Goal: Contribute content: Add original content to the website for others to see

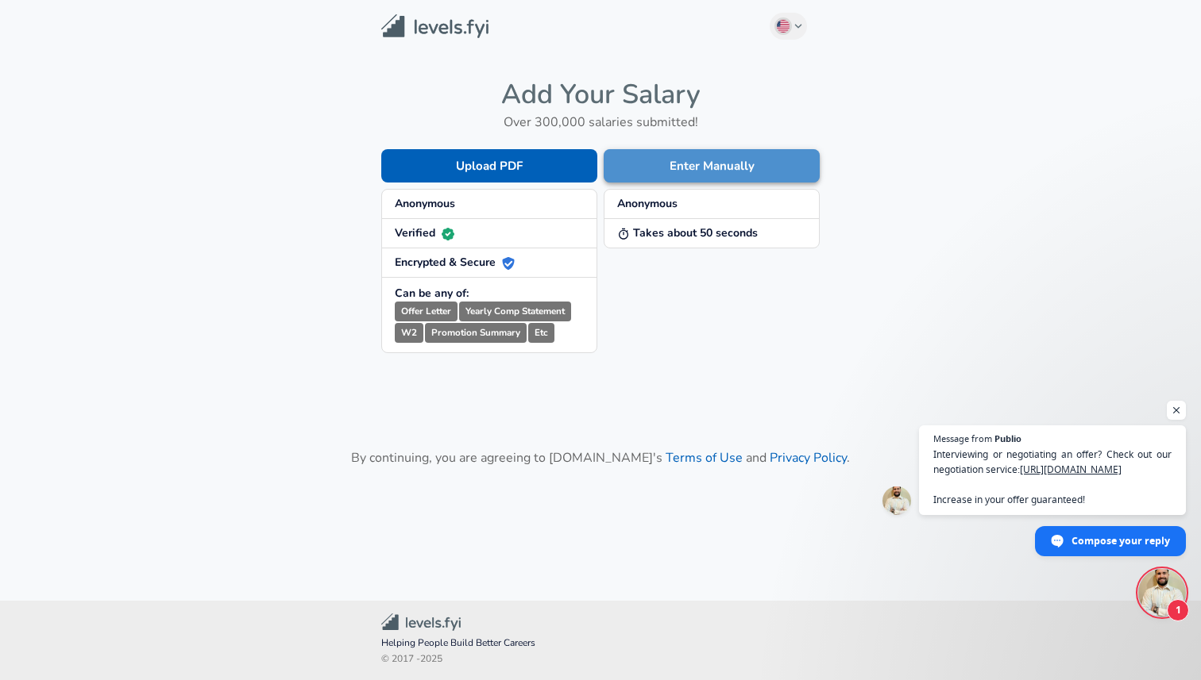
click at [689, 163] on button "Enter Manually" at bounding box center [711, 165] width 216 height 33
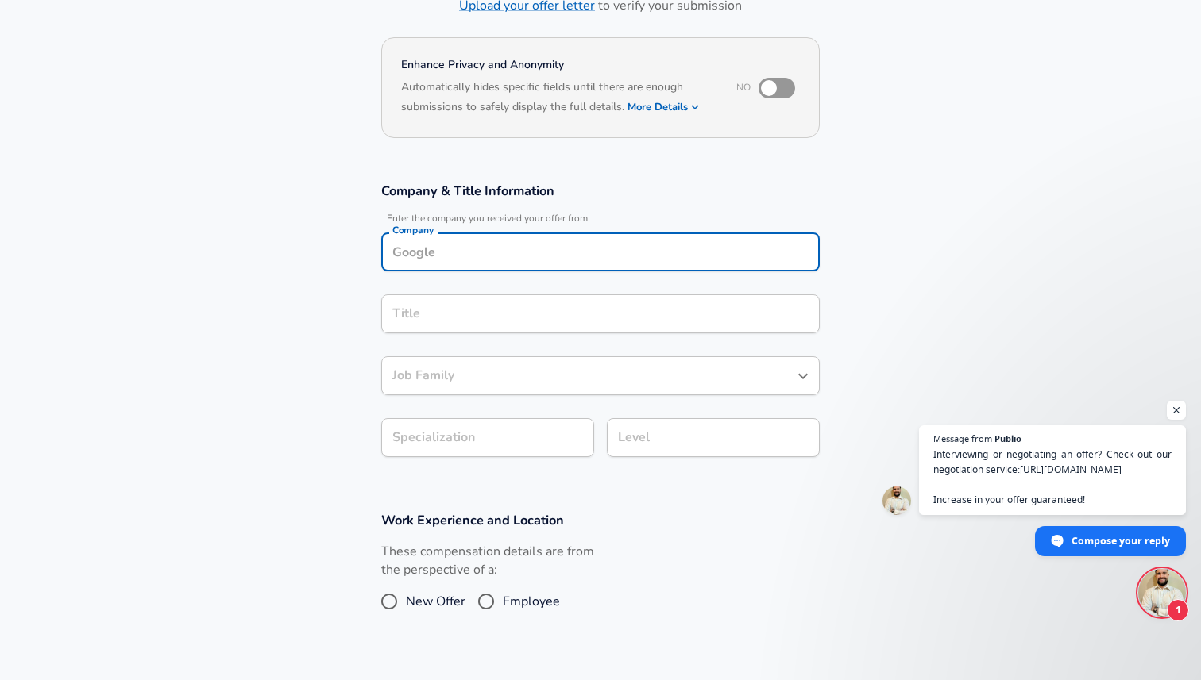
scroll to position [135, 0]
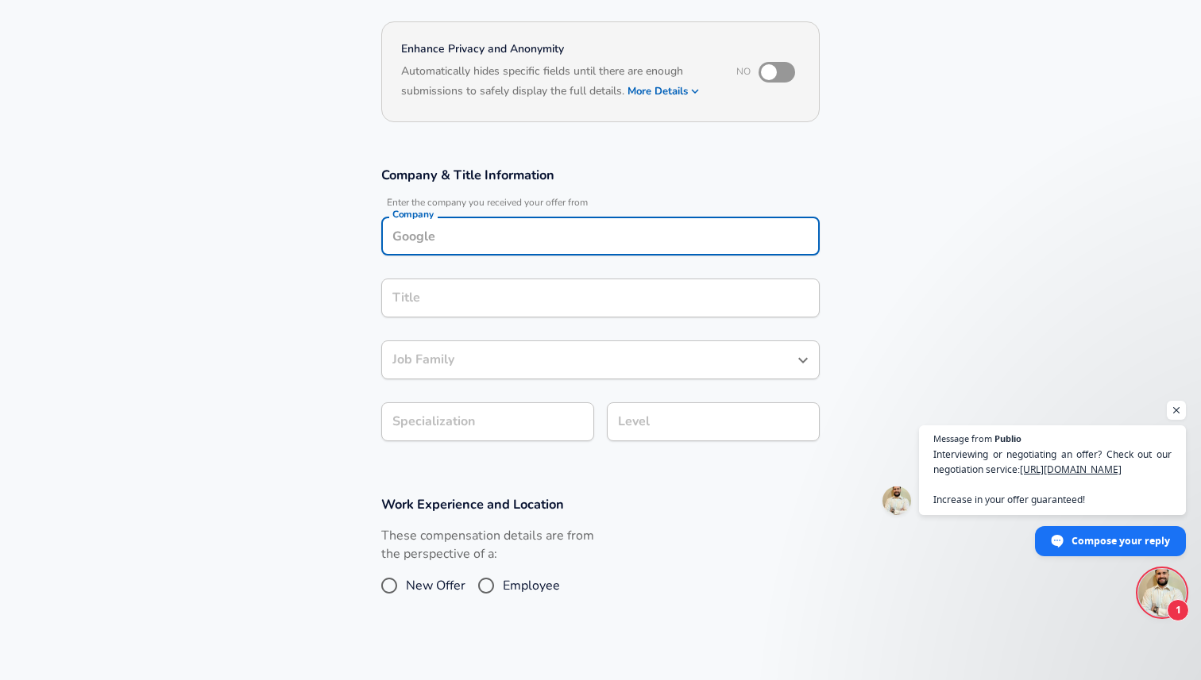
click at [432, 250] on div "Company" at bounding box center [600, 236] width 438 height 39
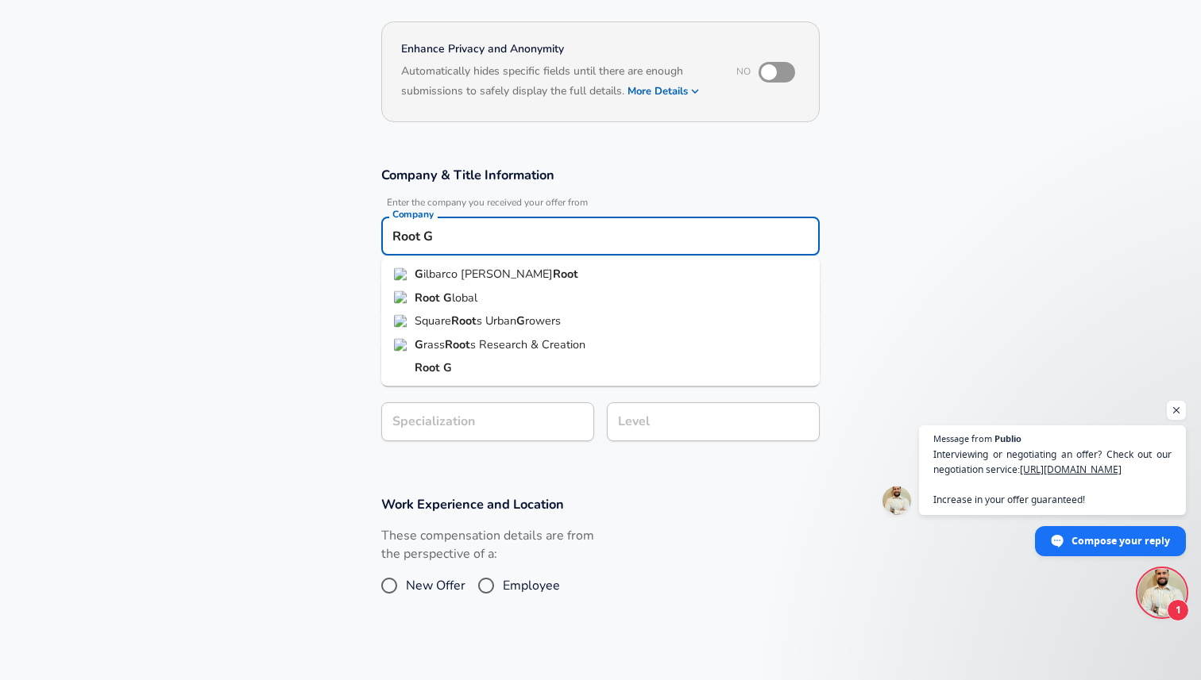
click at [443, 293] on strong "G" at bounding box center [447, 297] width 9 height 16
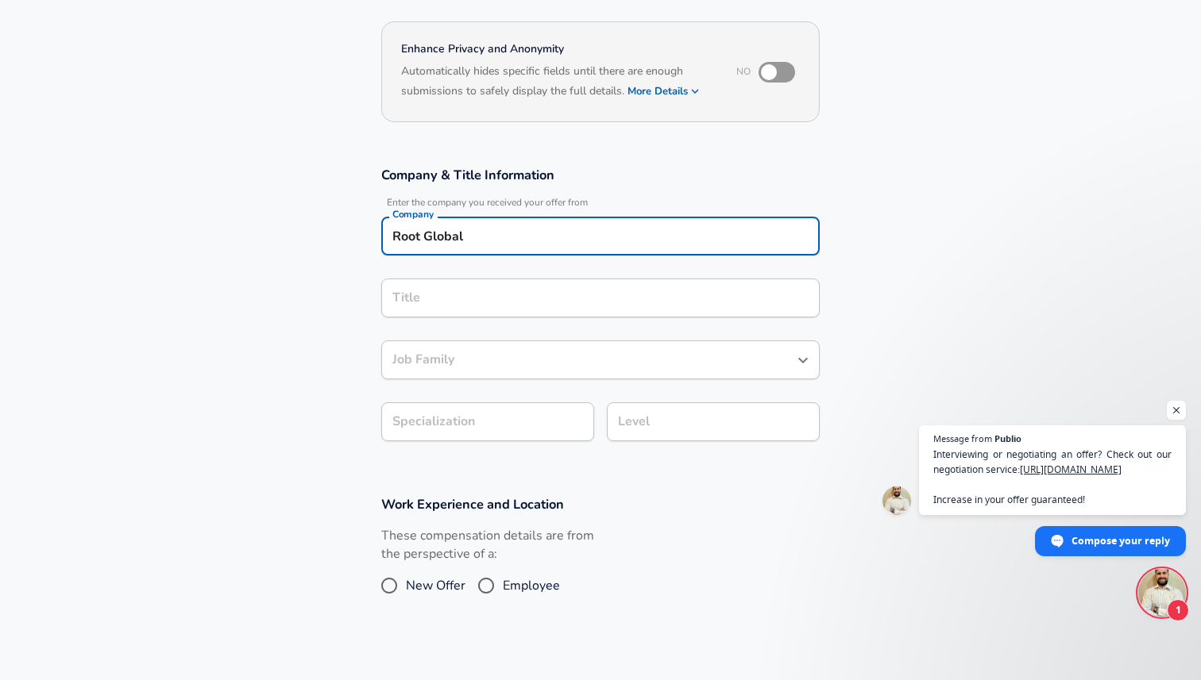
type input "Root Global"
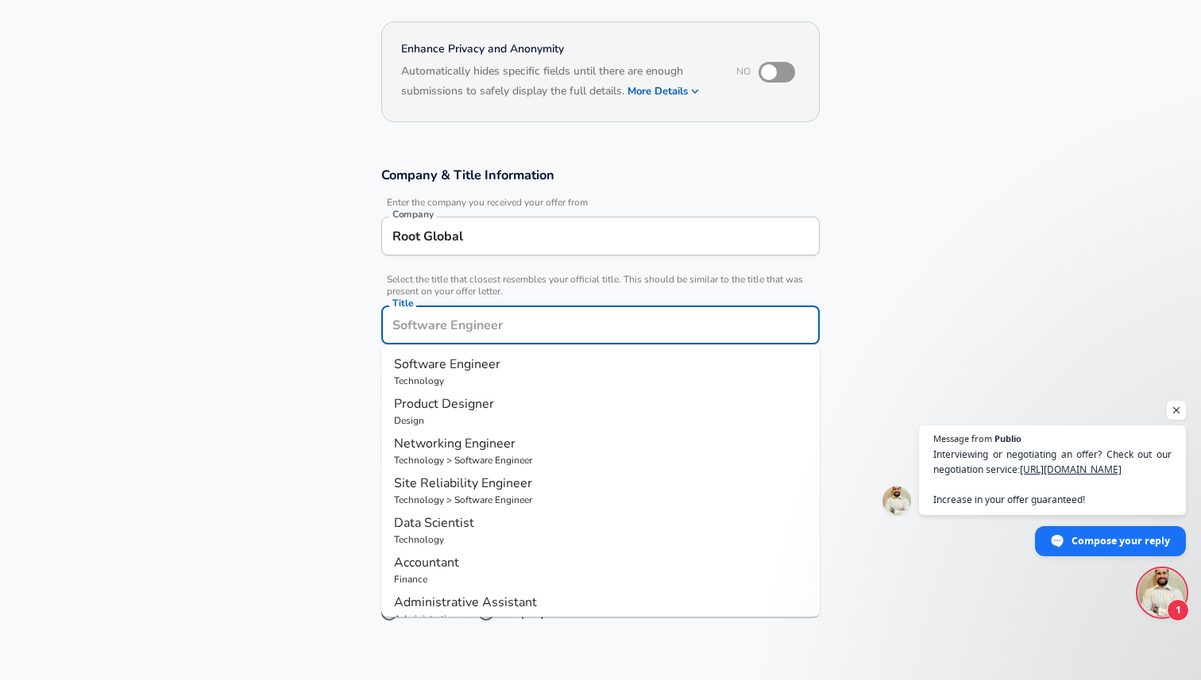
click at [442, 313] on input "Title" at bounding box center [600, 325] width 424 height 25
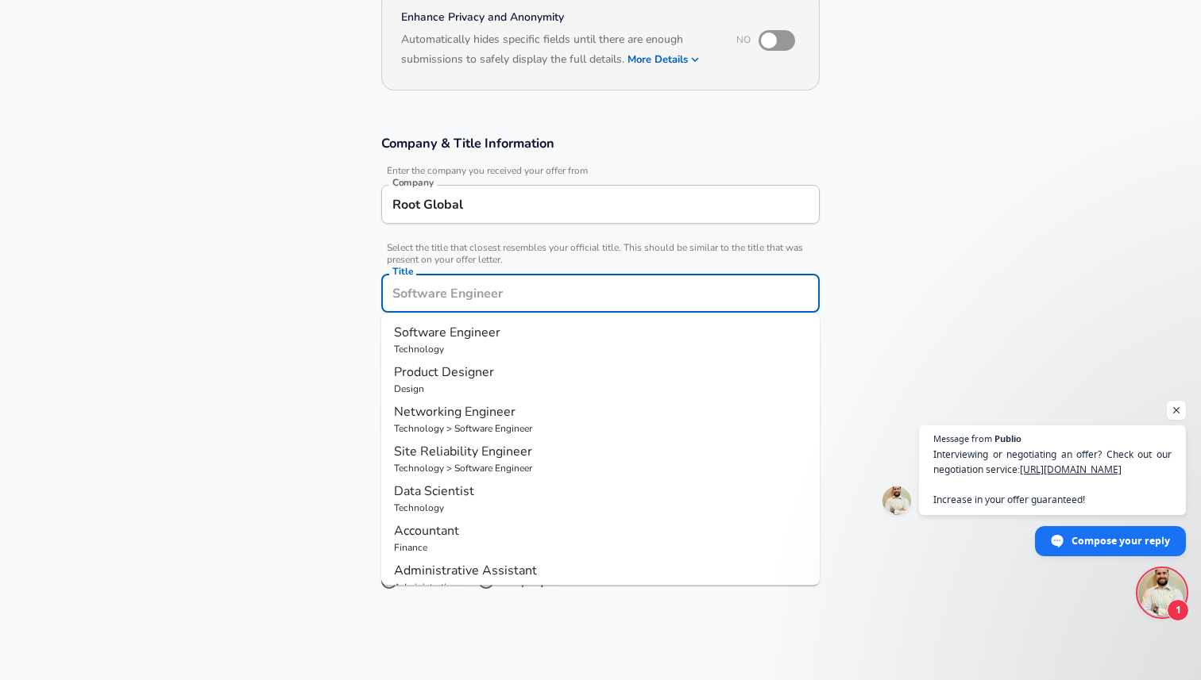
click at [433, 341] on p "Software Engineer" at bounding box center [600, 332] width 413 height 19
type input "Software Engineer"
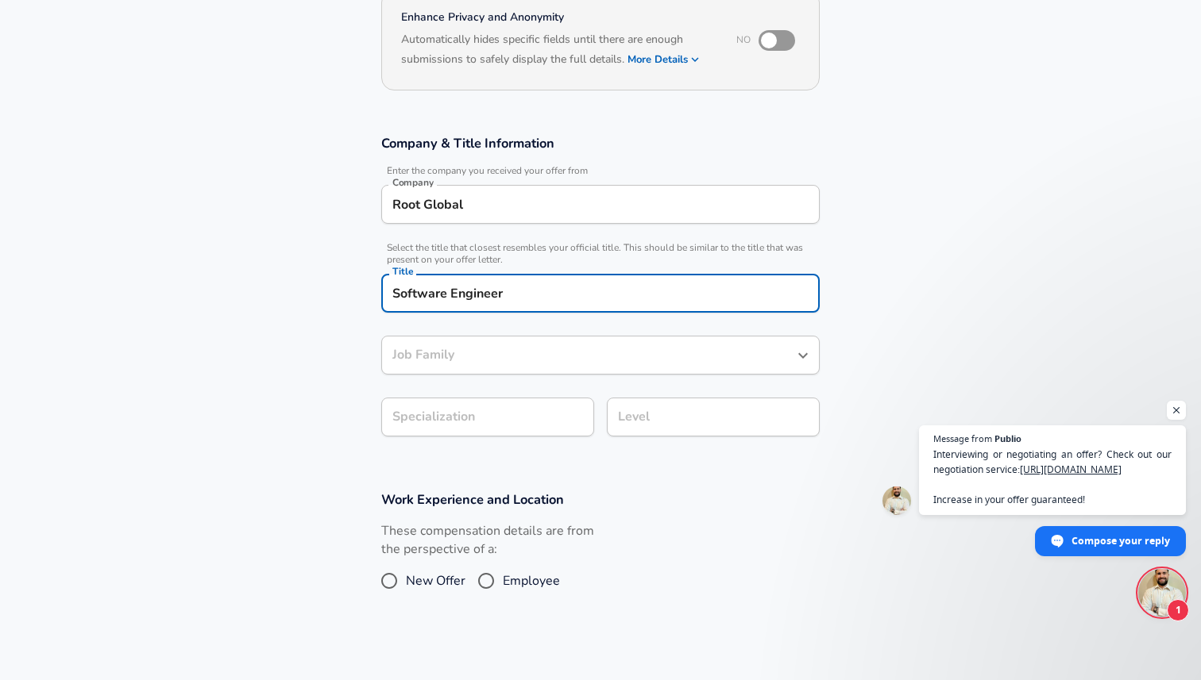
type input "Software Engineer"
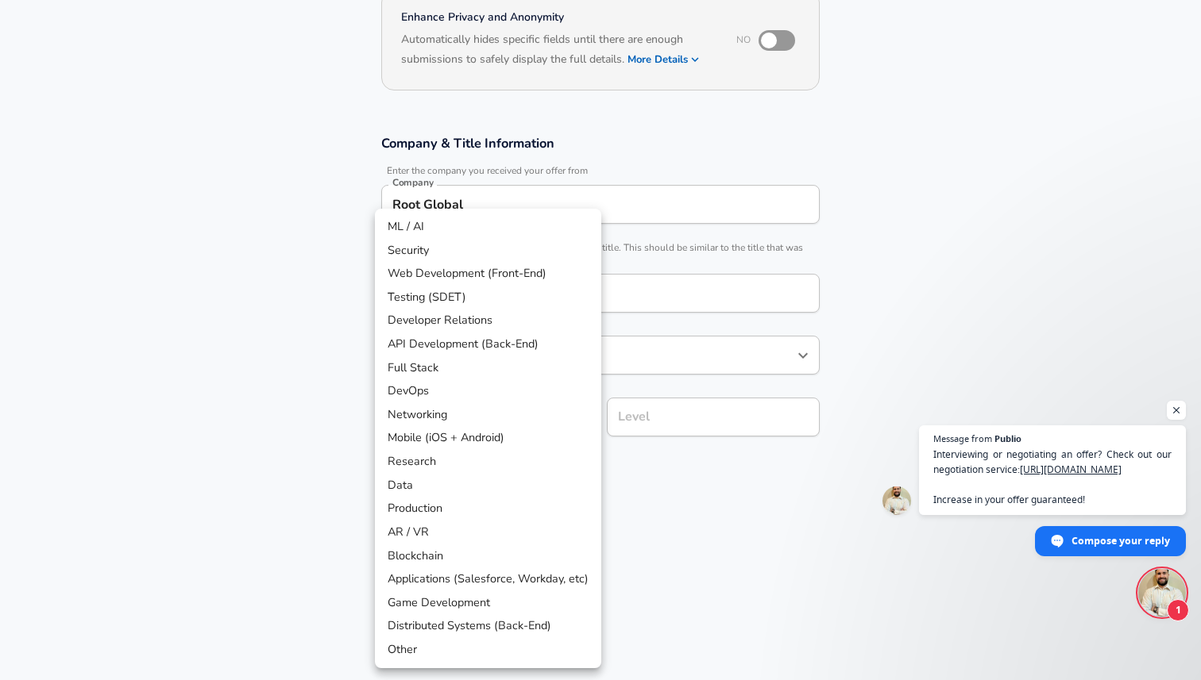
click at [430, 415] on body "We value your privacy We use cookies to enhance your browsing experience, serve…" at bounding box center [600, 173] width 1201 height 680
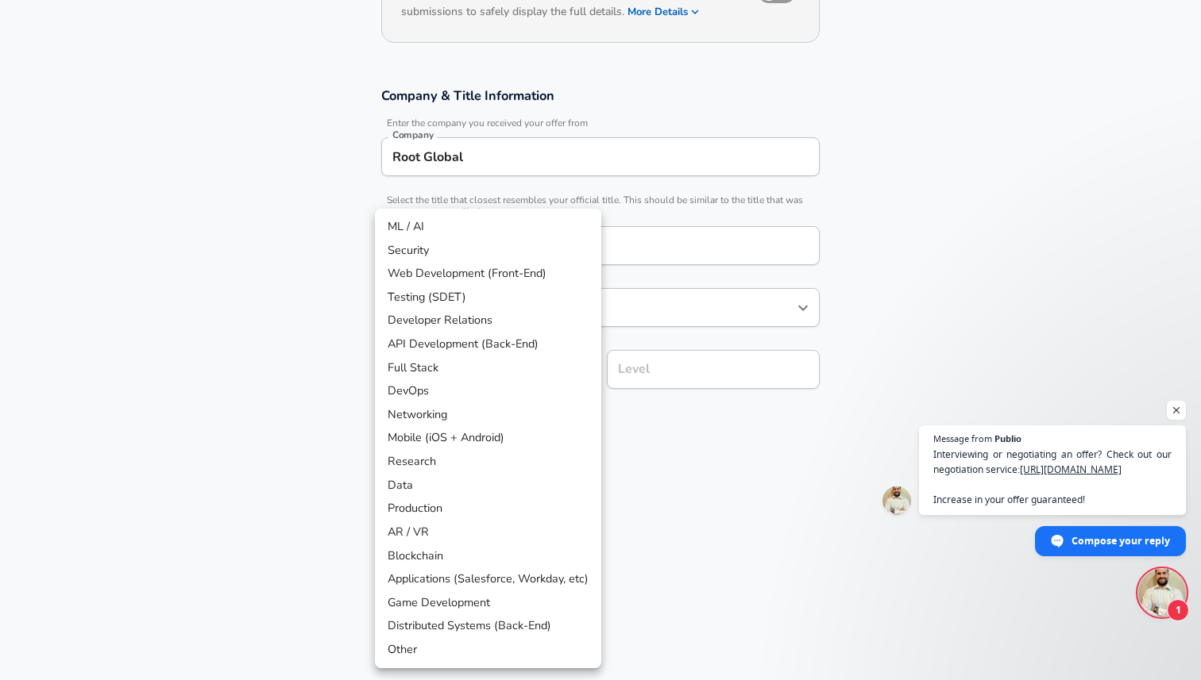
click at [409, 372] on li "Full Stack" at bounding box center [488, 369] width 226 height 24
type input "Full Stack"
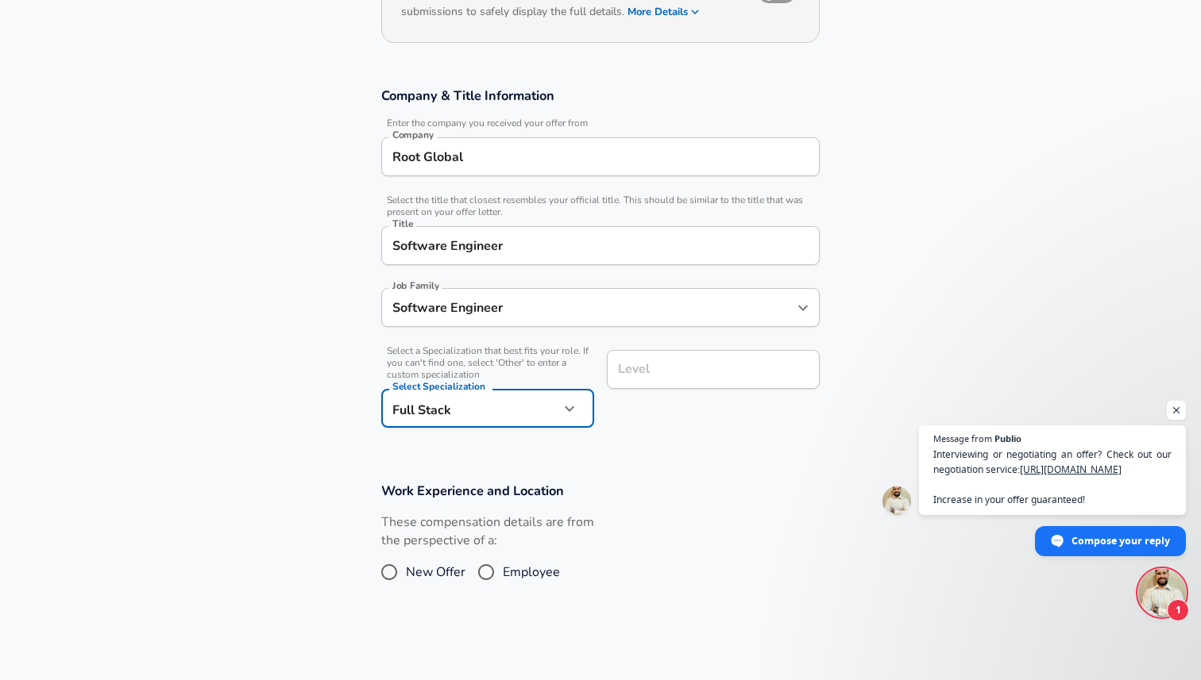
click at [632, 374] on input "Level" at bounding box center [713, 369] width 199 height 25
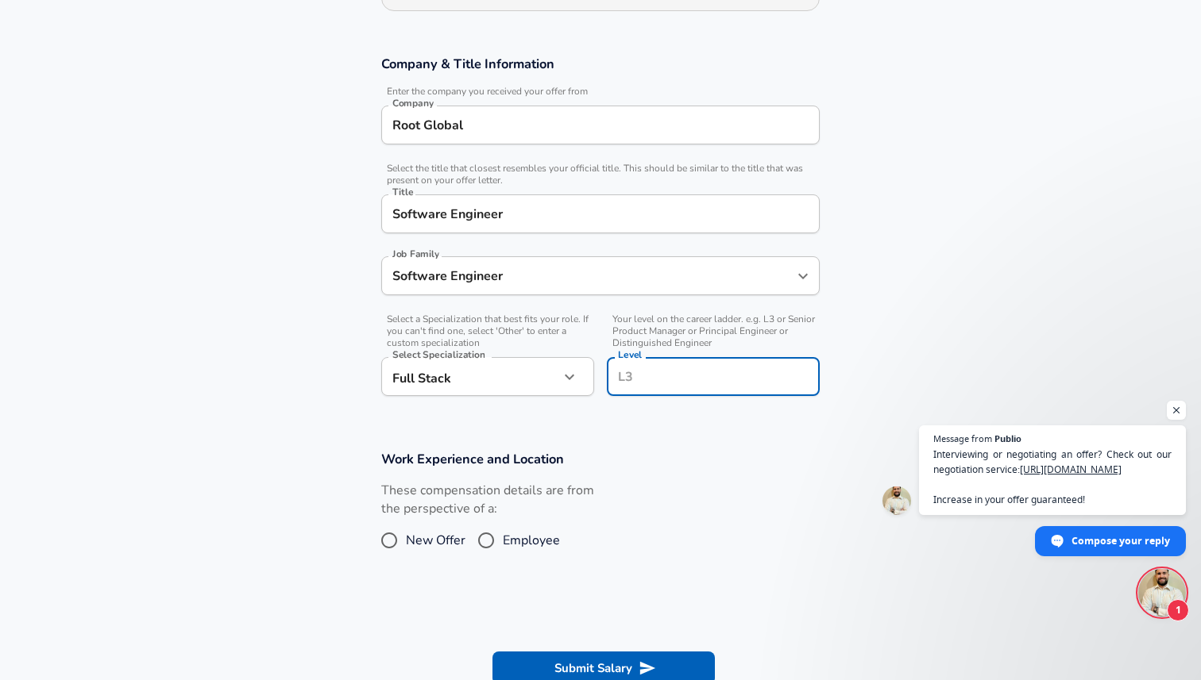
click at [648, 465] on h3 "Work Experience and Location" at bounding box center [600, 459] width 438 height 18
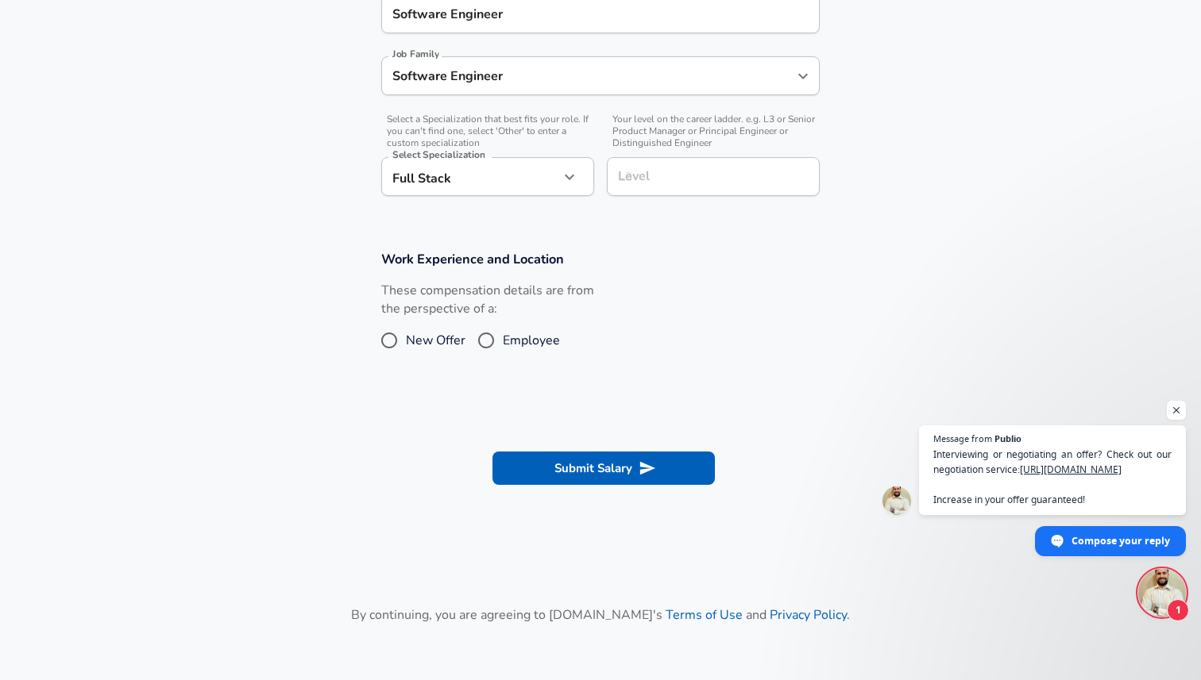
scroll to position [504, 0]
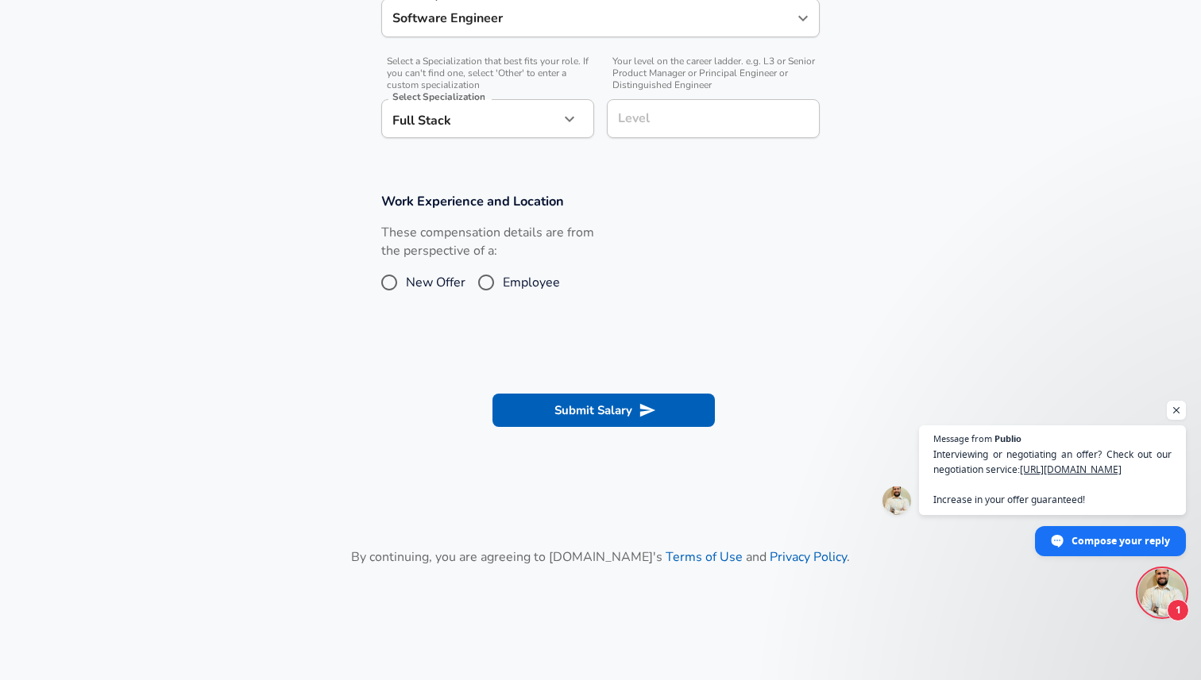
click at [481, 284] on input "Employee" at bounding box center [485, 282] width 33 height 25
radio input "true"
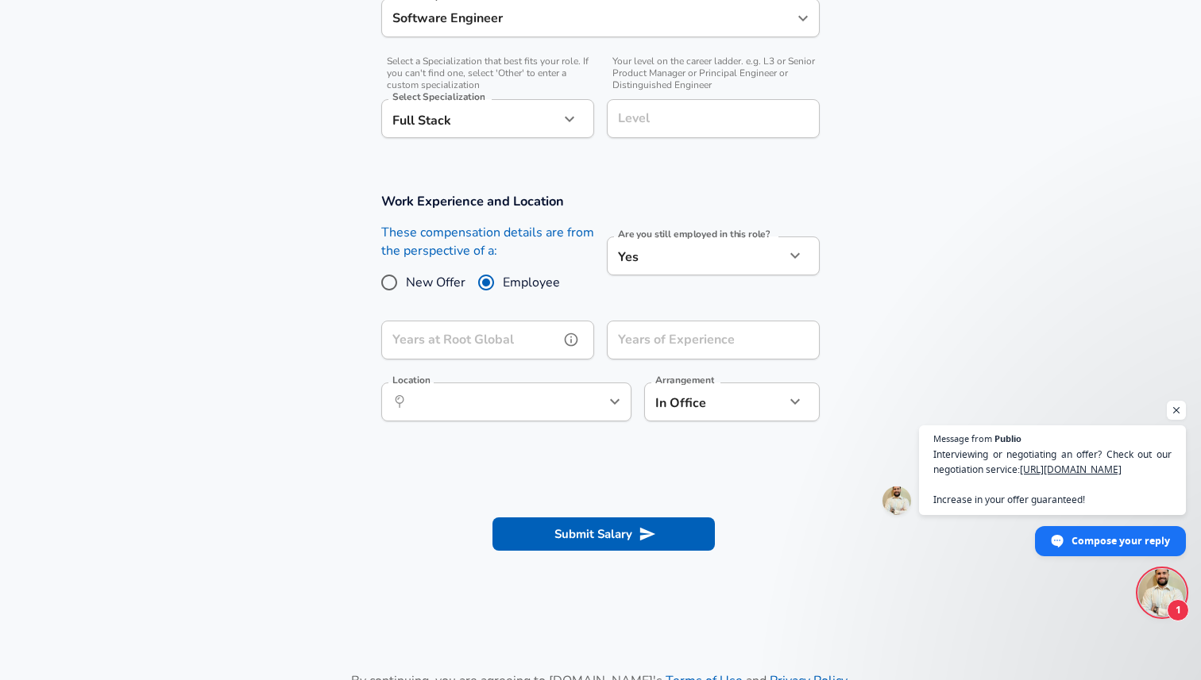
click at [491, 347] on input "Years at Root Global" at bounding box center [470, 340] width 178 height 39
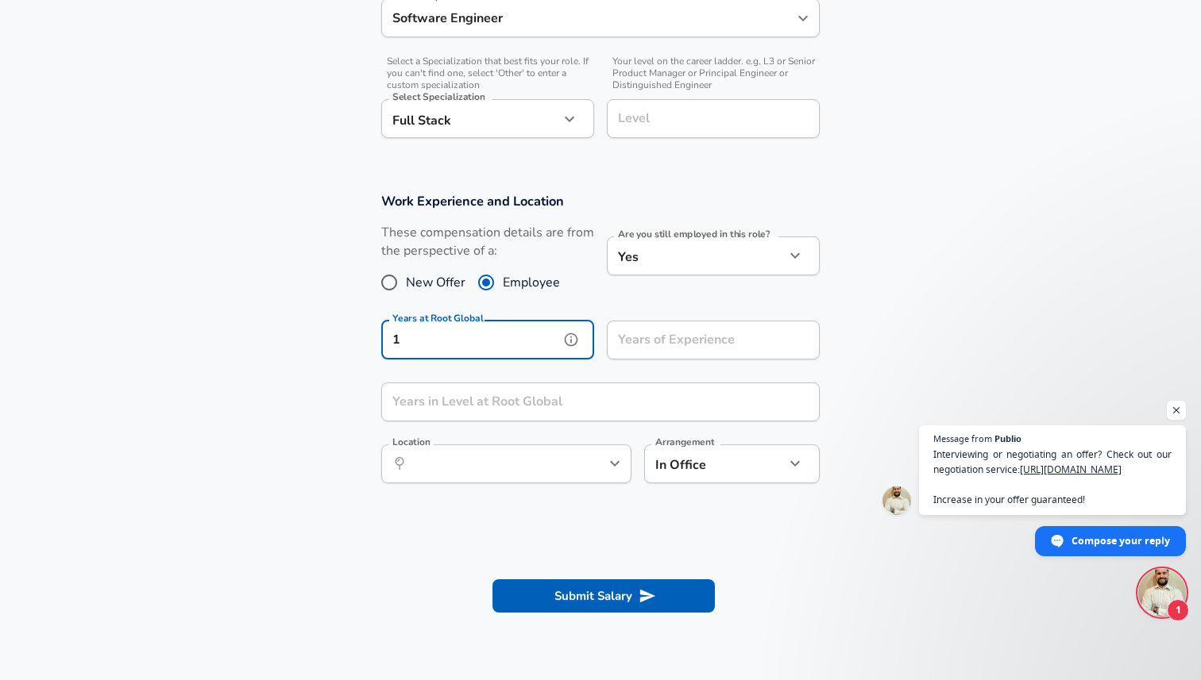
type input "1"
click at [608, 348] on input "Years of Experience" at bounding box center [696, 340] width 178 height 39
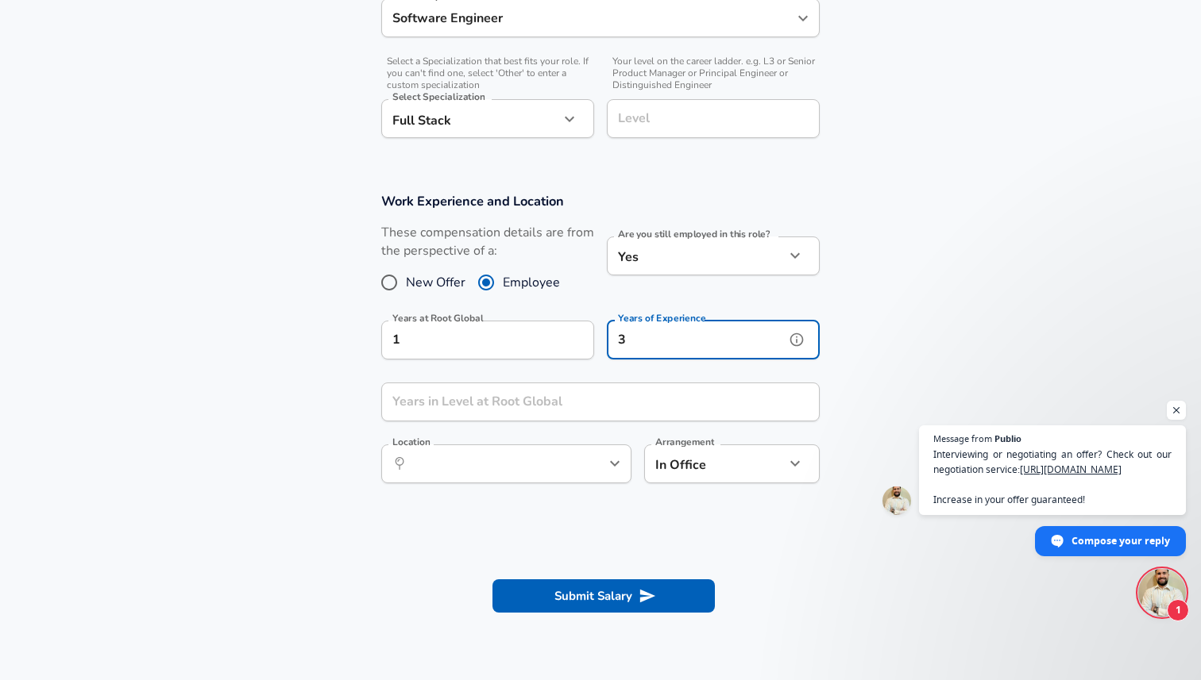
type input "3"
click at [536, 403] on input "Years in Level at Root Global" at bounding box center [582, 402] width 403 height 39
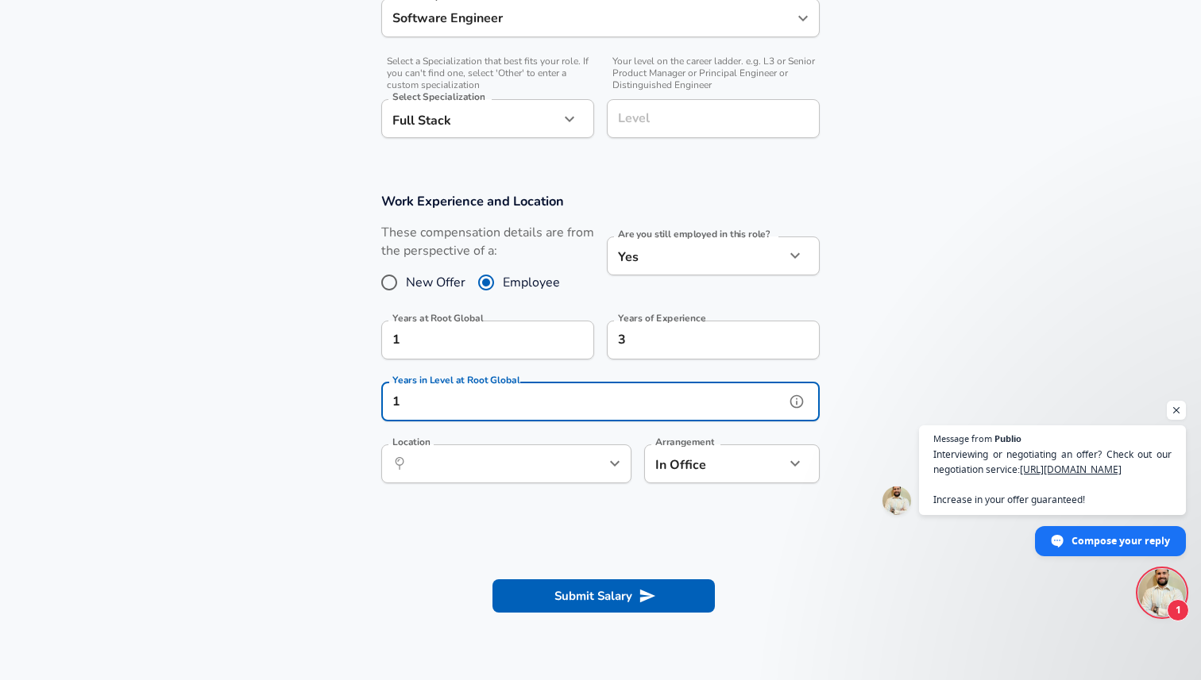
type input "1"
click at [499, 468] on input "Location" at bounding box center [488, 464] width 163 height 25
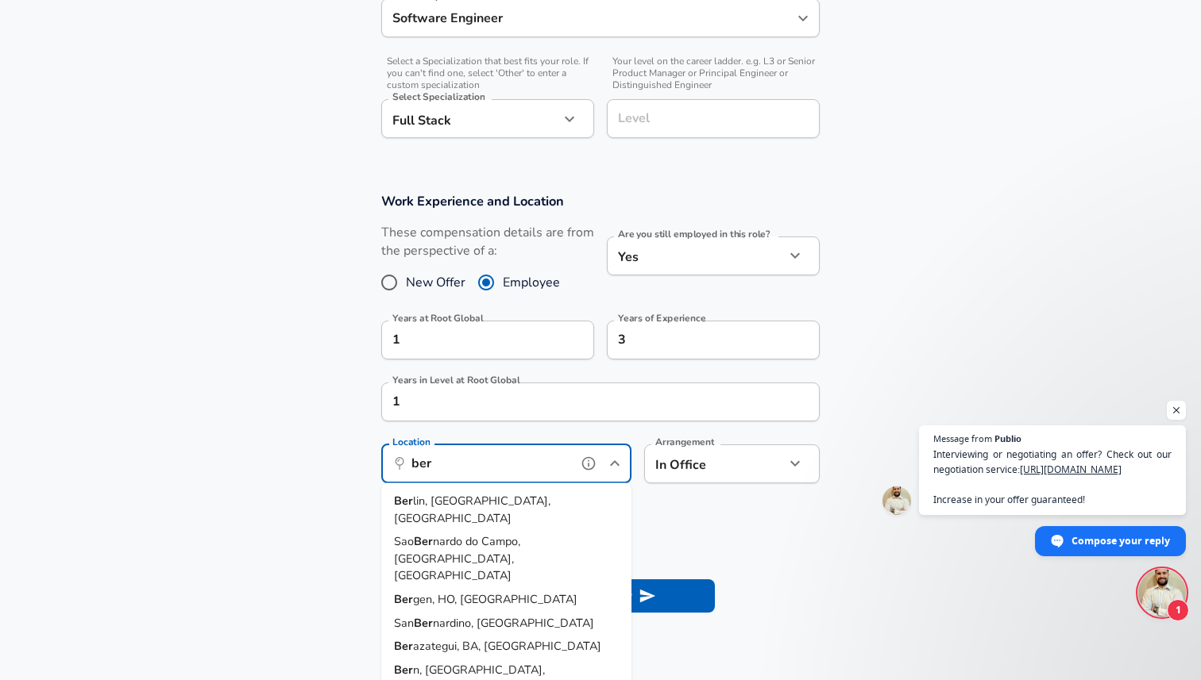
click at [488, 499] on span "lin, [GEOGRAPHIC_DATA], [GEOGRAPHIC_DATA]" at bounding box center [472, 509] width 156 height 33
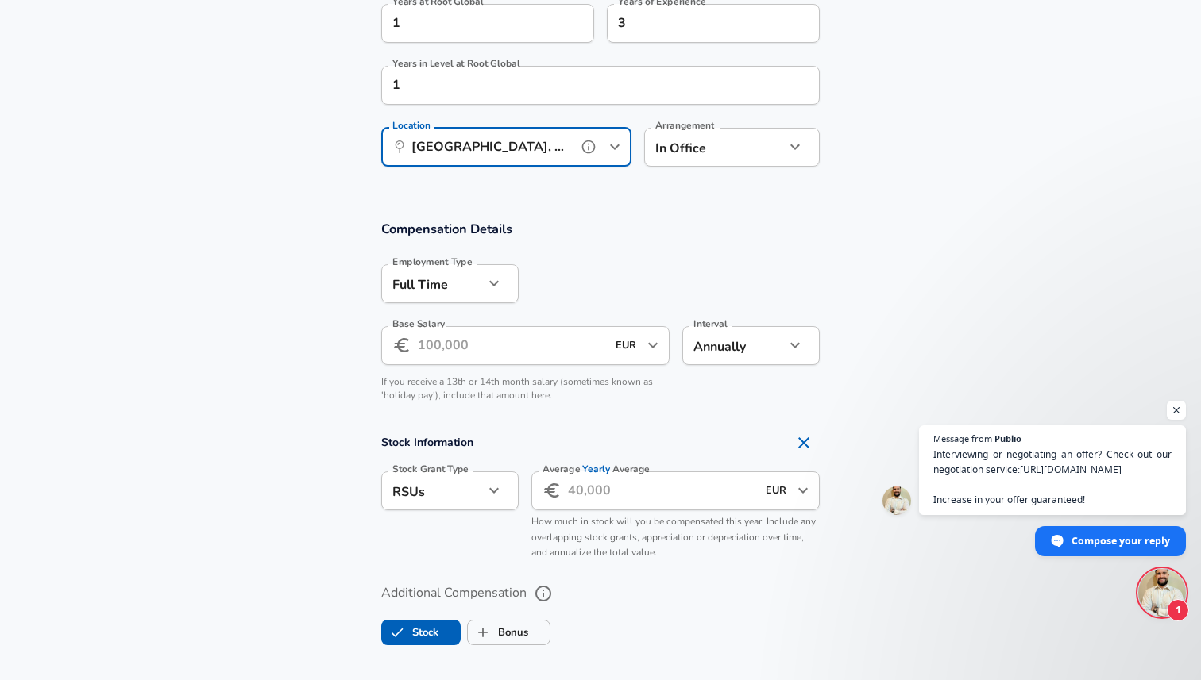
scroll to position [838, 0]
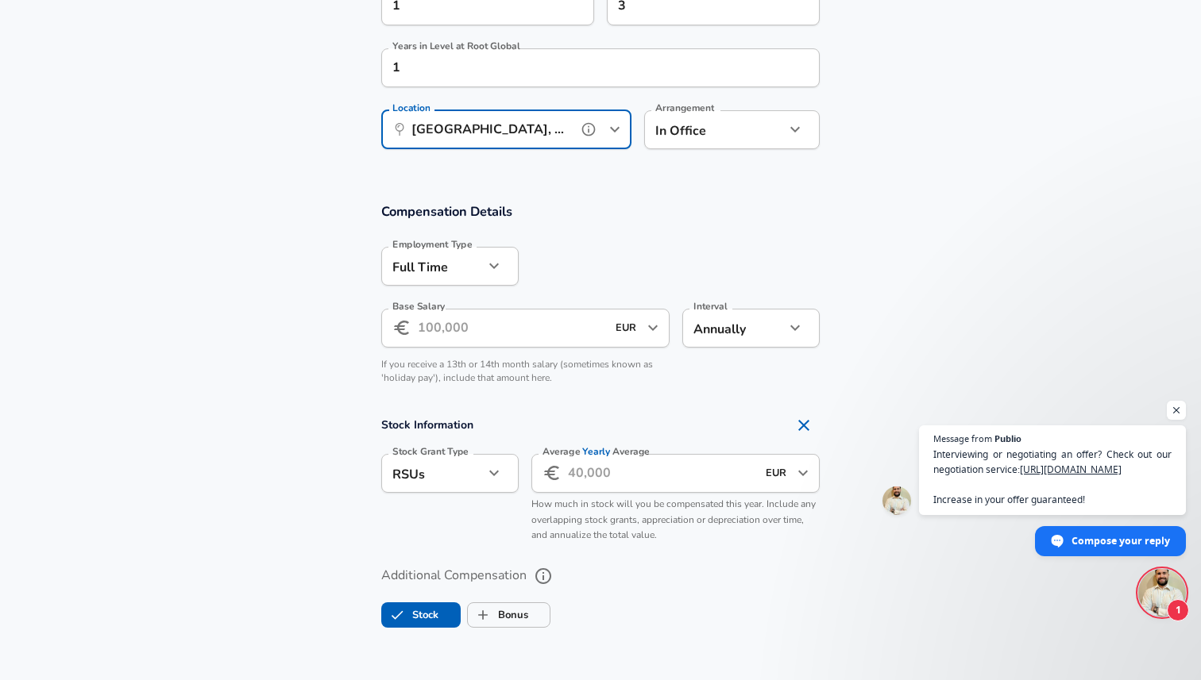
type input "[GEOGRAPHIC_DATA], [GEOGRAPHIC_DATA], [GEOGRAPHIC_DATA]"
click at [445, 339] on input "Base Salary" at bounding box center [512, 328] width 188 height 39
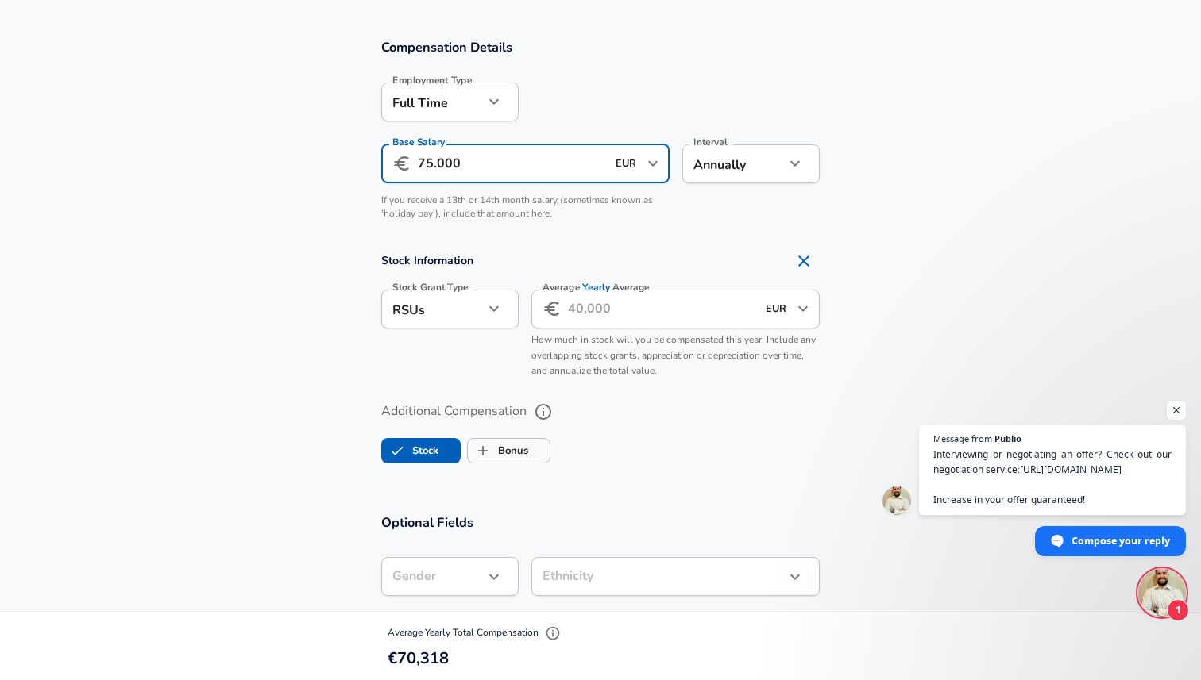
scroll to position [1030, 0]
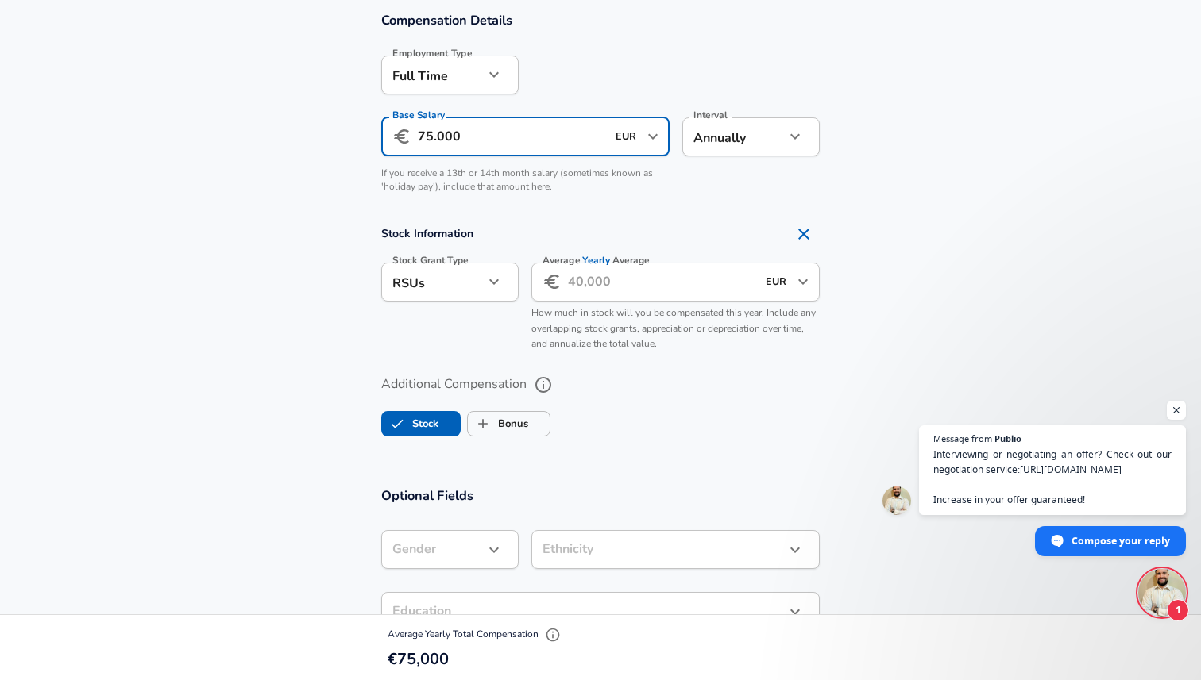
type input "75.000"
click at [807, 237] on icon "Remove Section" at bounding box center [803, 234] width 11 height 11
checkbox input "false"
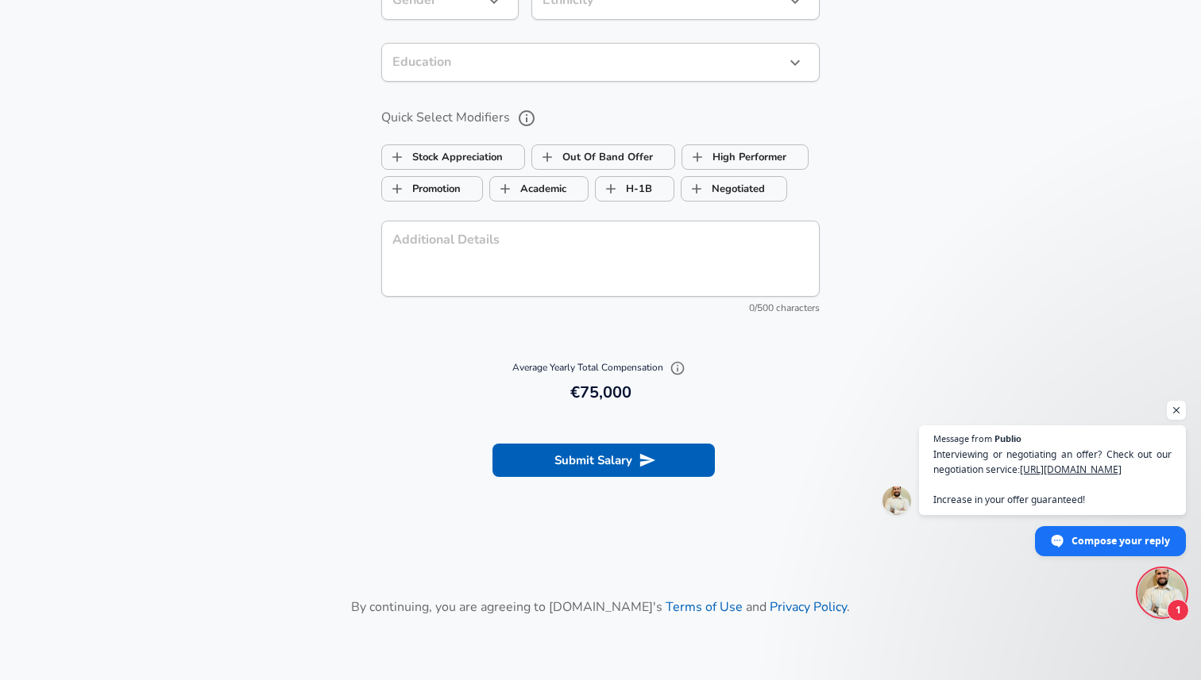
scroll to position [1428, 0]
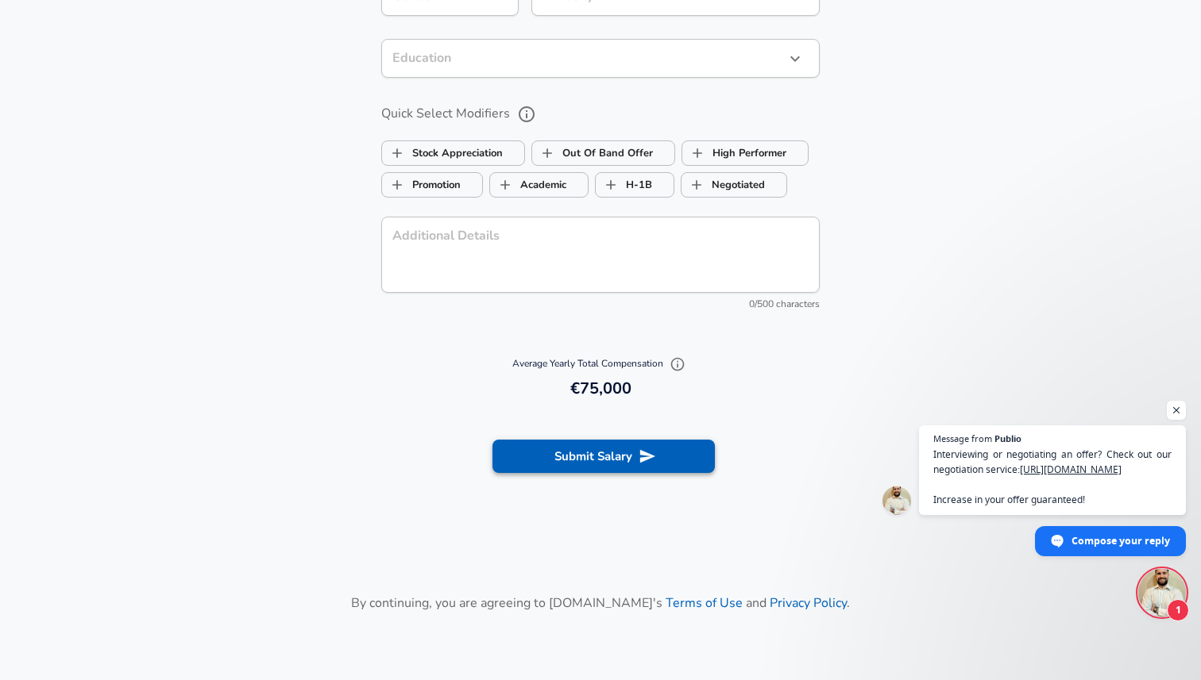
click at [580, 453] on button "Submit Salary" at bounding box center [603, 456] width 222 height 33
